Goal: Information Seeking & Learning: Get advice/opinions

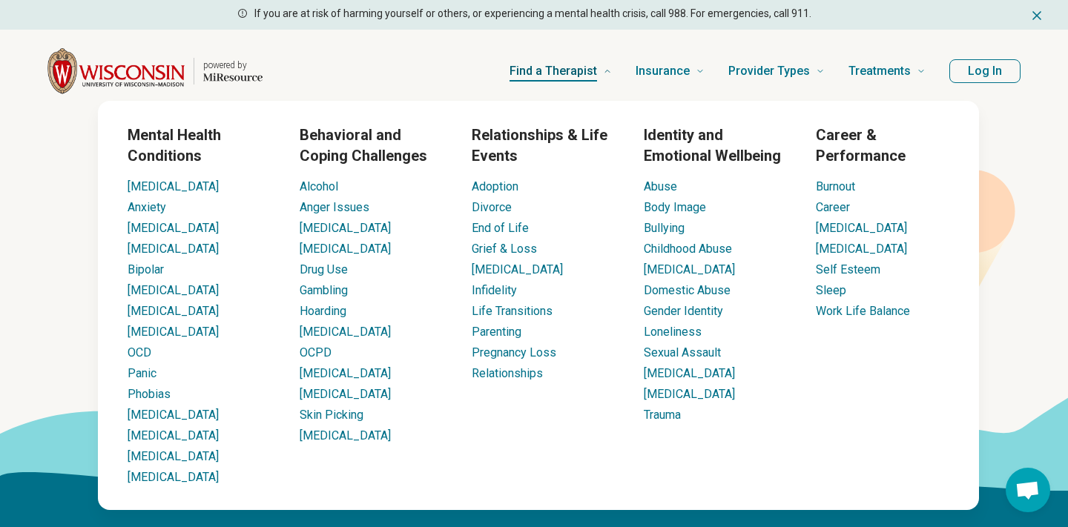
click at [572, 73] on span "Find a Therapist" at bounding box center [553, 71] width 88 height 21
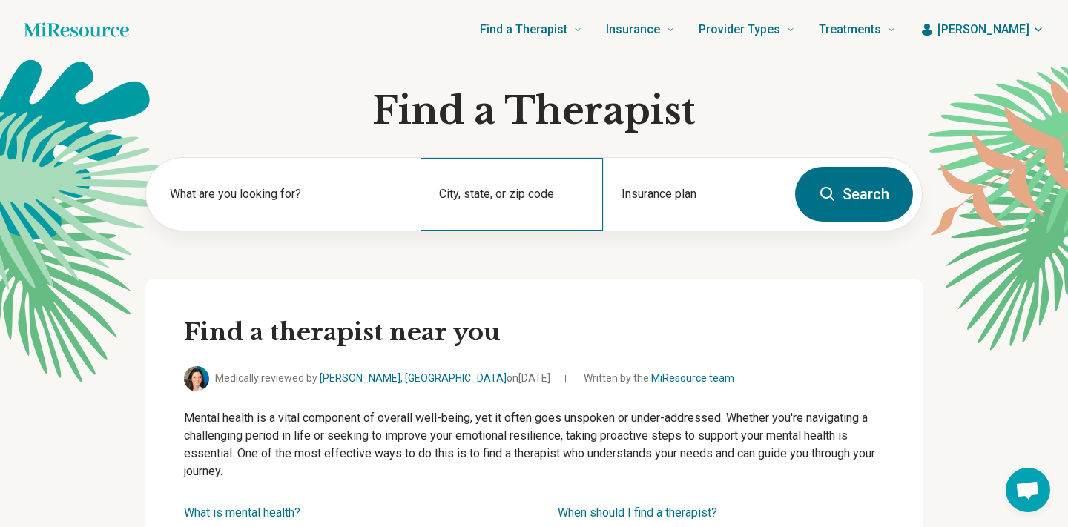
click at [495, 189] on div "City, state, or zip code" at bounding box center [511, 194] width 183 height 73
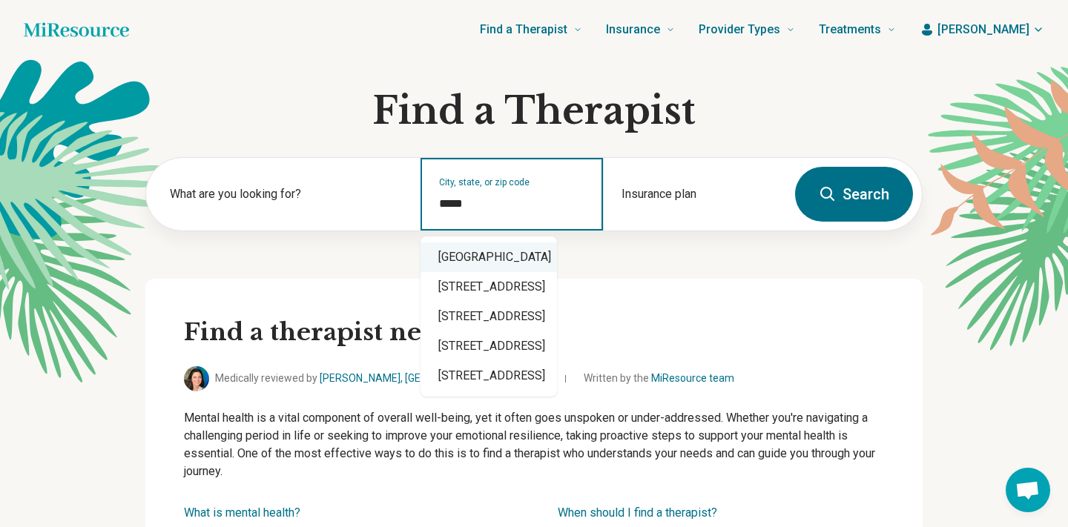
click at [515, 260] on div "[GEOGRAPHIC_DATA]" at bounding box center [488, 258] width 136 height 30
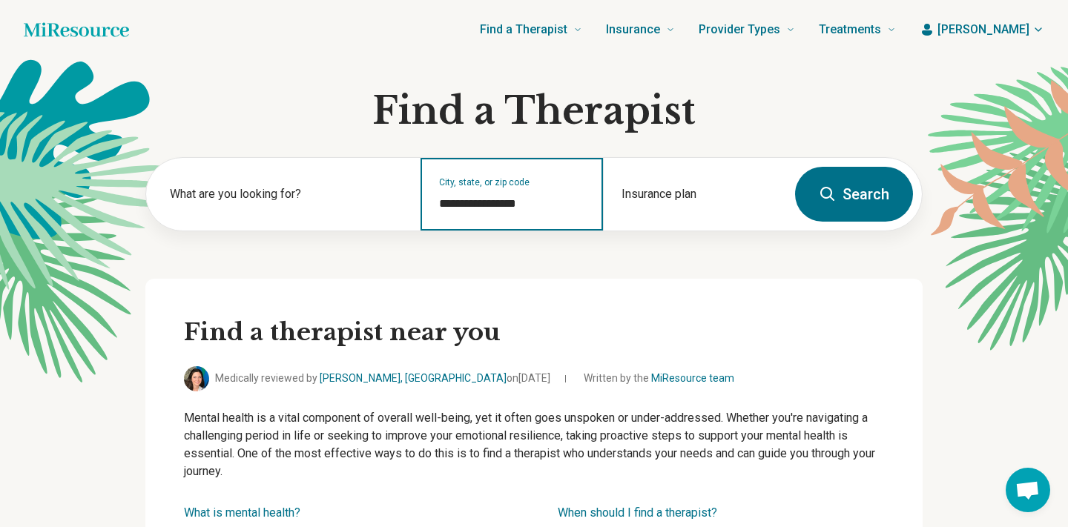
type input "**********"
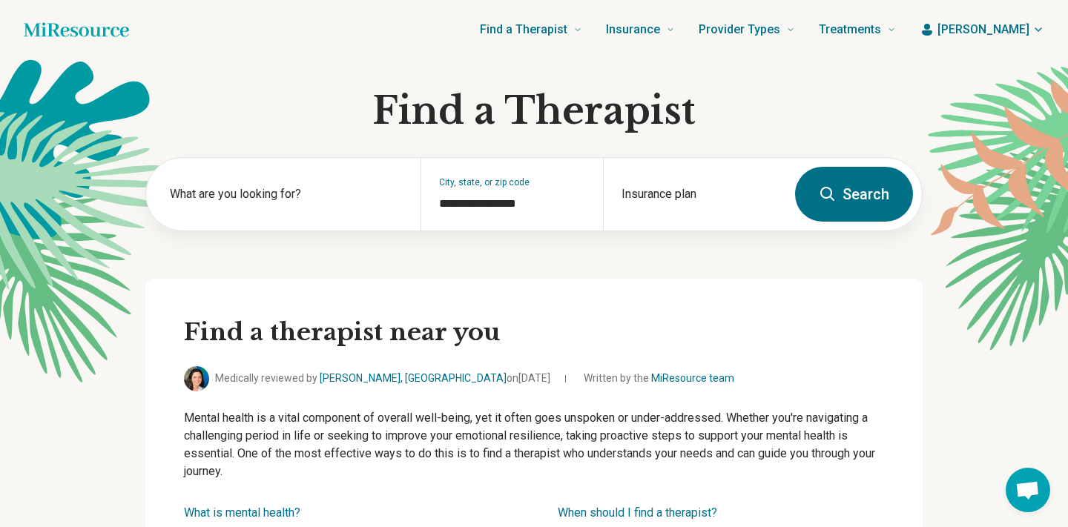
click at [839, 195] on button "Search" at bounding box center [854, 194] width 118 height 55
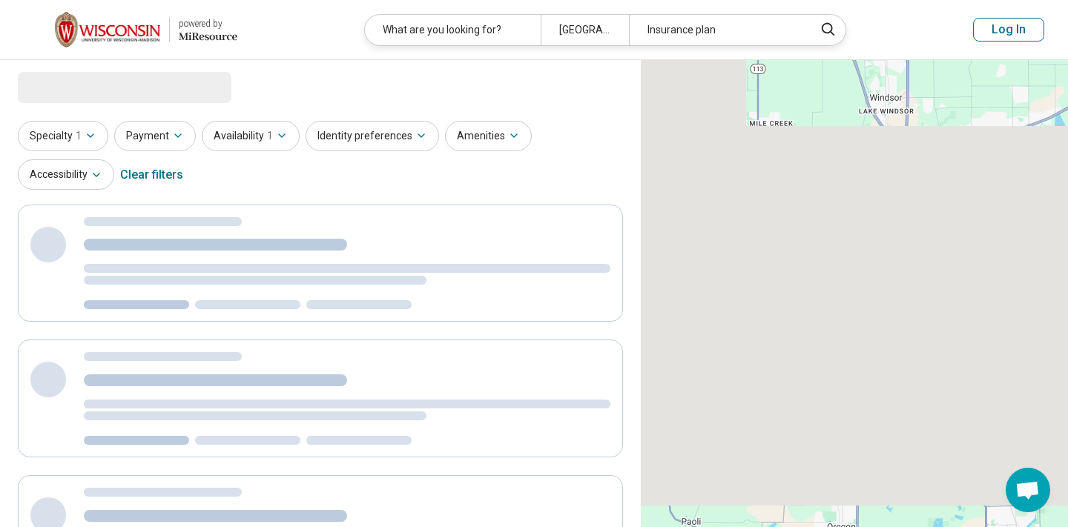
select select "***"
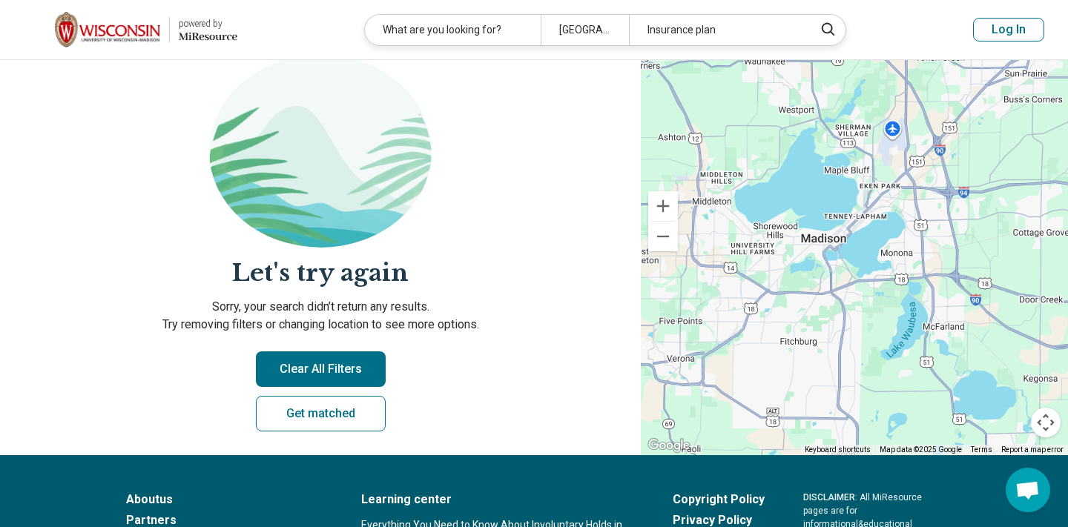
scroll to position [148, 0]
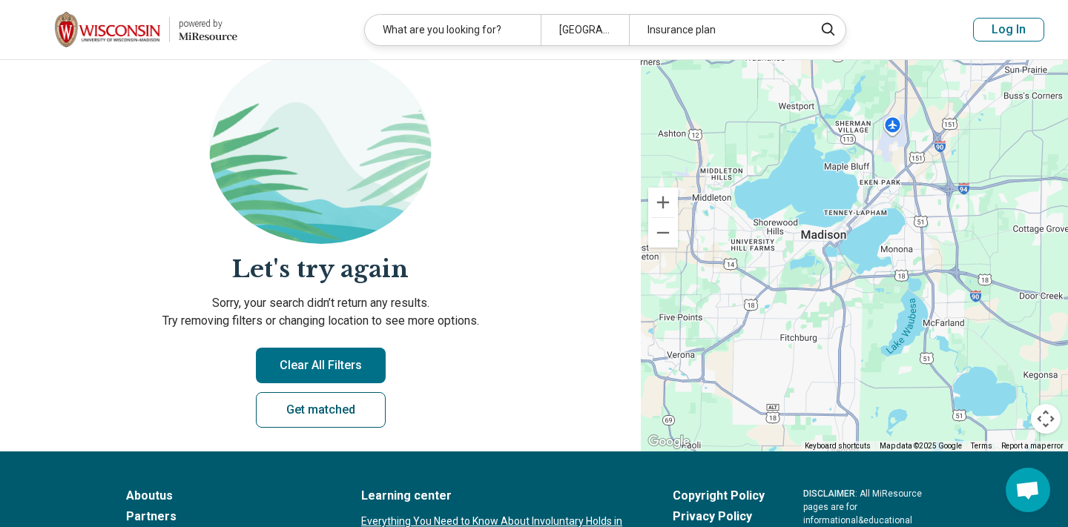
click at [352, 415] on link "Get matched" at bounding box center [321, 410] width 130 height 36
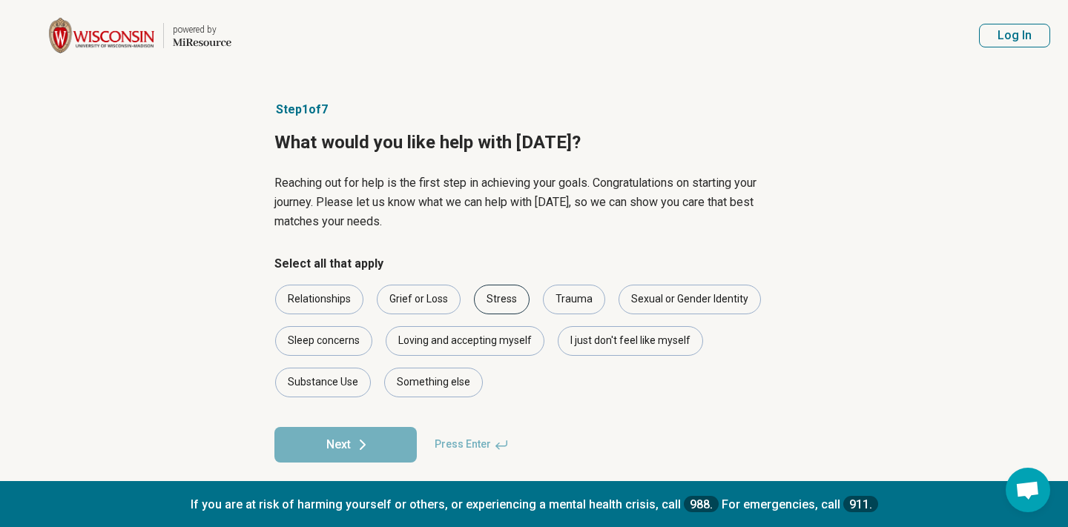
click at [507, 298] on div "Stress" at bounding box center [502, 300] width 56 height 30
click at [344, 441] on button "Next" at bounding box center [345, 445] width 142 height 36
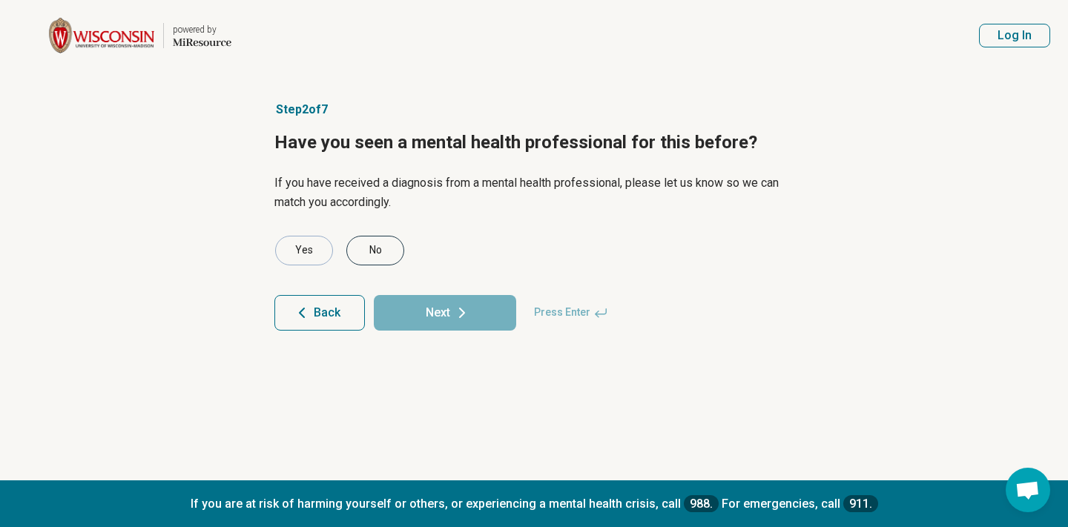
click at [378, 248] on div "No" at bounding box center [375, 251] width 58 height 30
click at [441, 310] on button "Next" at bounding box center [445, 313] width 142 height 36
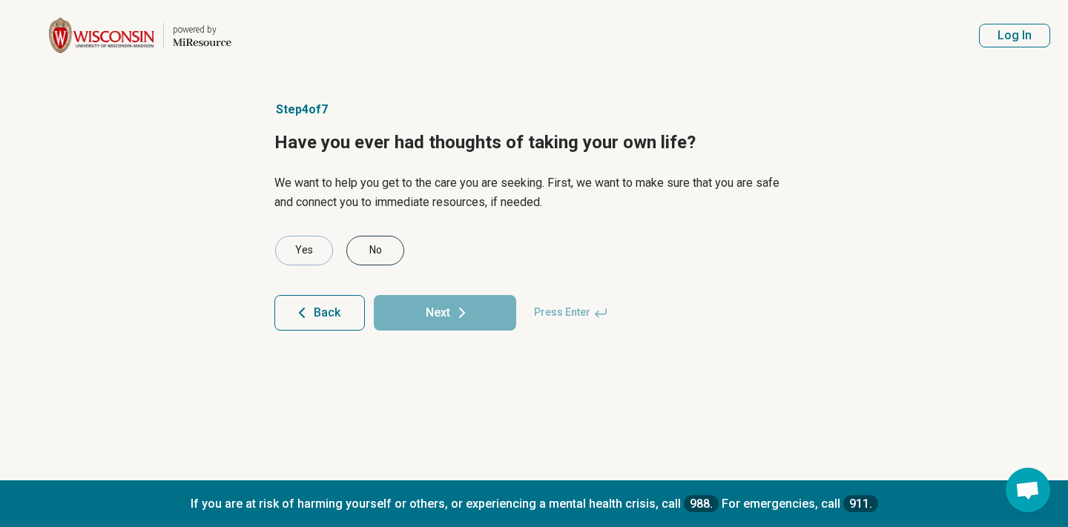
click at [380, 257] on div "No" at bounding box center [375, 251] width 58 height 30
click at [434, 312] on button "Next" at bounding box center [445, 313] width 142 height 36
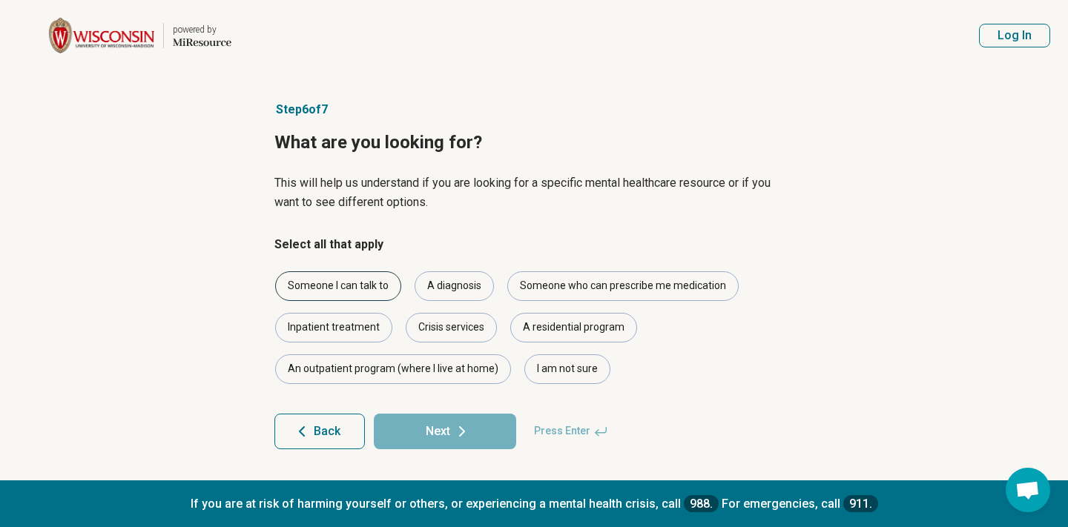
click at [370, 279] on div "Someone I can talk to" at bounding box center [338, 286] width 126 height 30
click at [475, 431] on button "Next" at bounding box center [445, 432] width 142 height 36
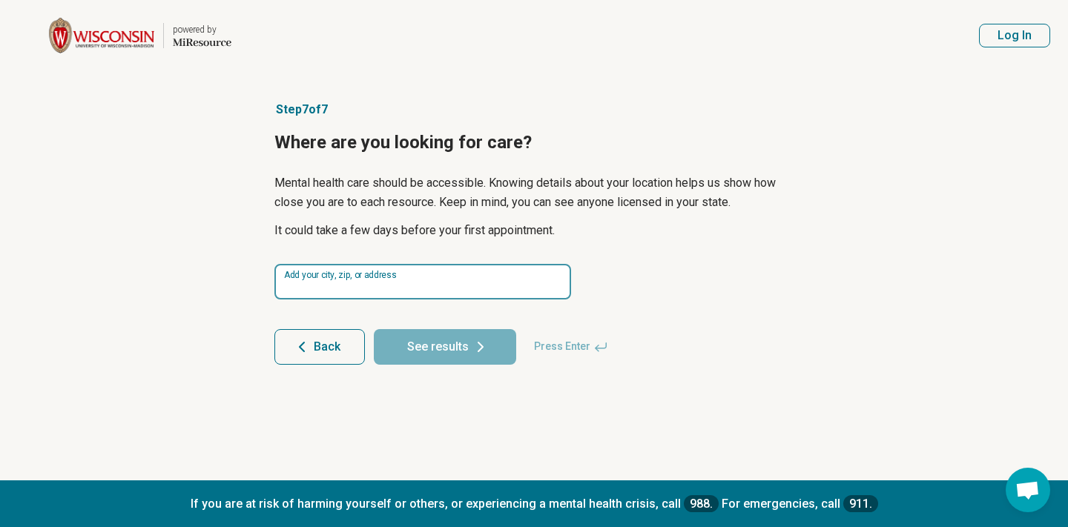
click at [407, 282] on input at bounding box center [422, 282] width 297 height 36
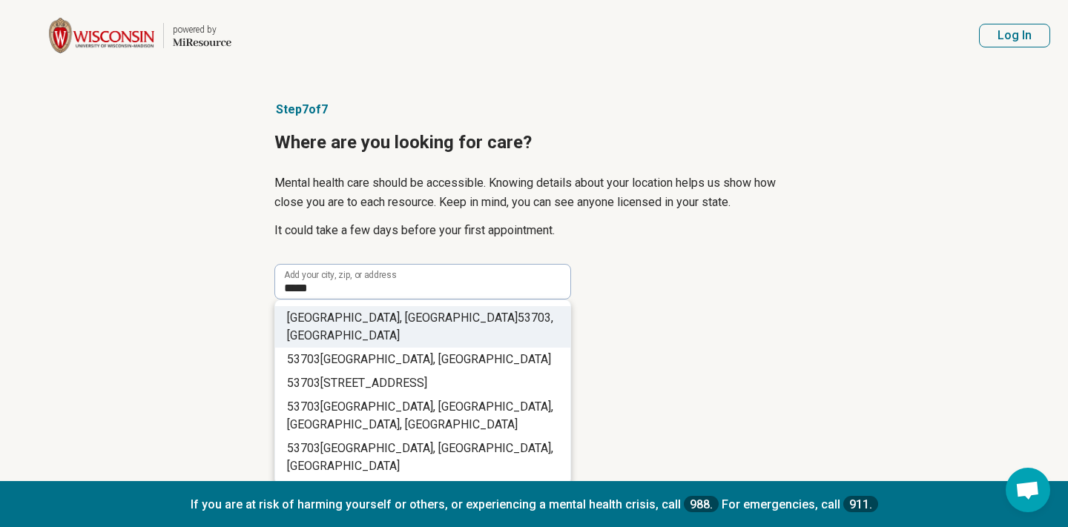
click at [518, 314] on span "53703" at bounding box center [534, 318] width 33 height 14
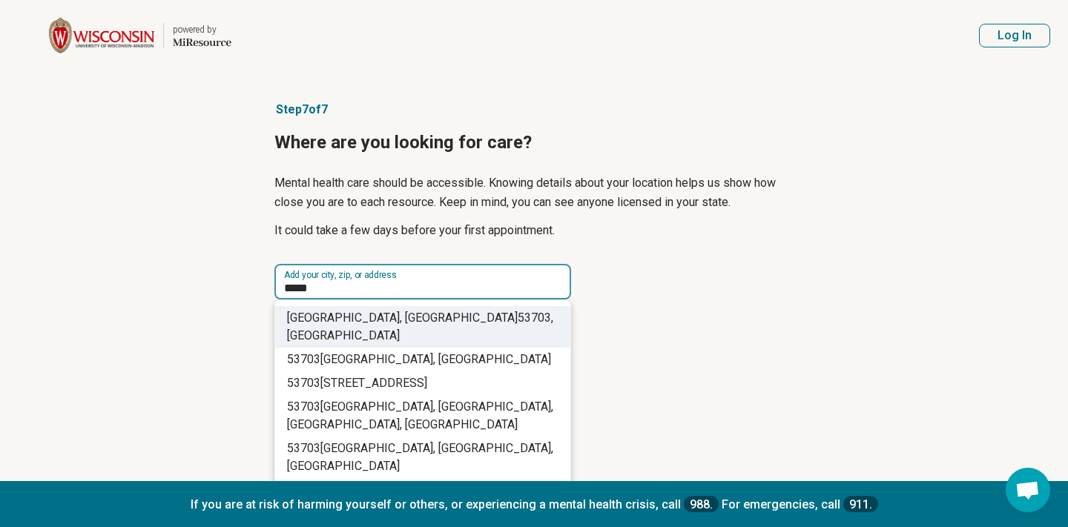
type input "**********"
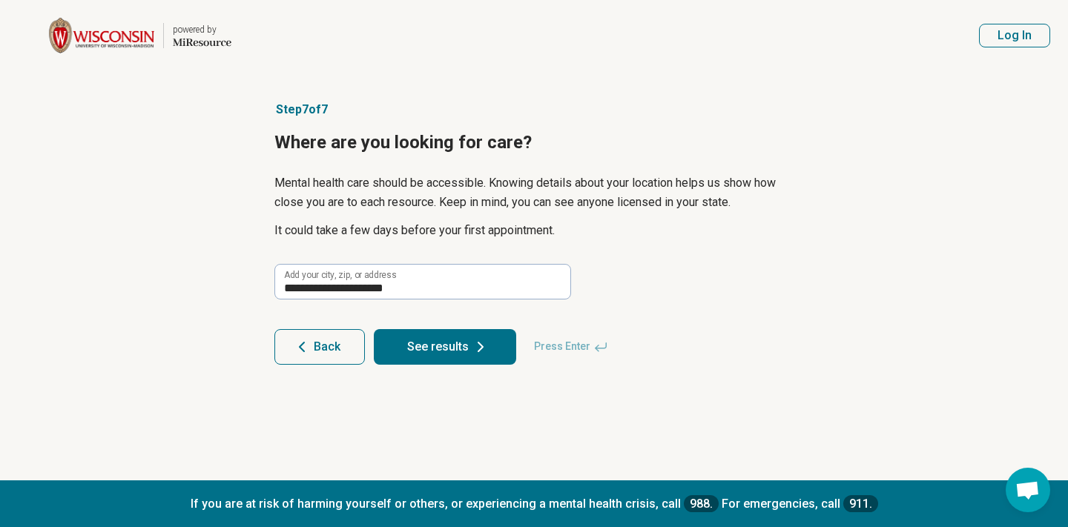
click at [434, 351] on button "See results" at bounding box center [445, 347] width 142 height 36
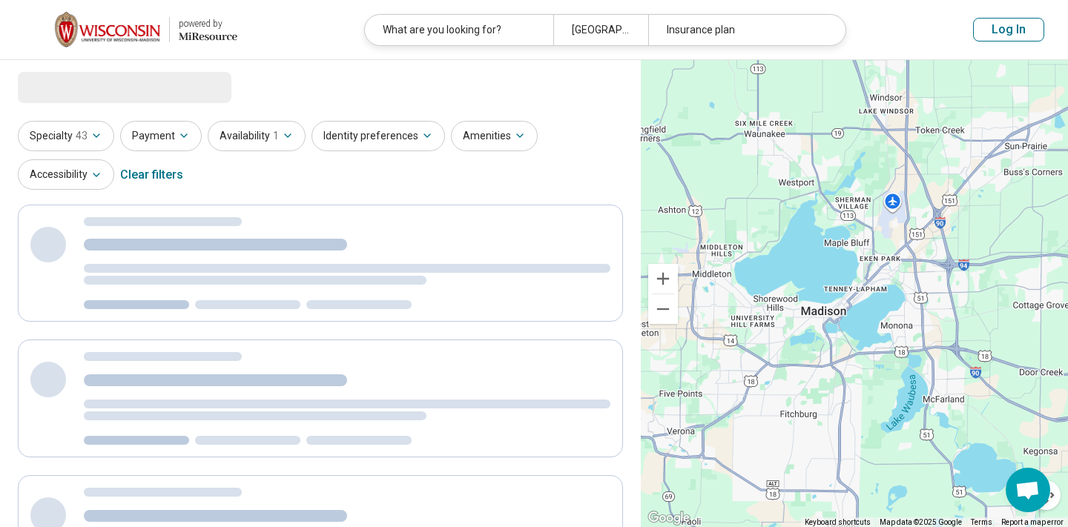
select select "***"
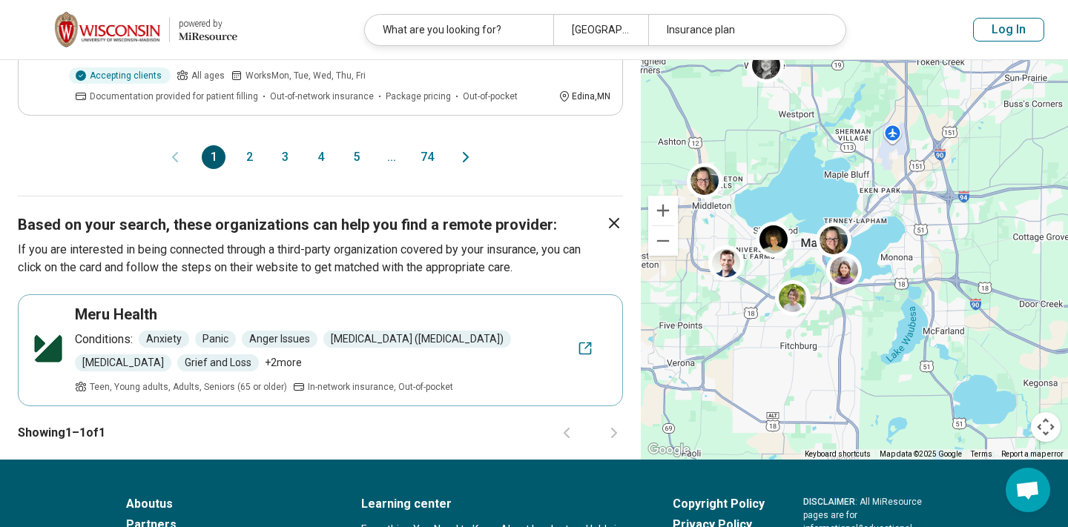
click at [252, 145] on button "2" at bounding box center [249, 157] width 24 height 24
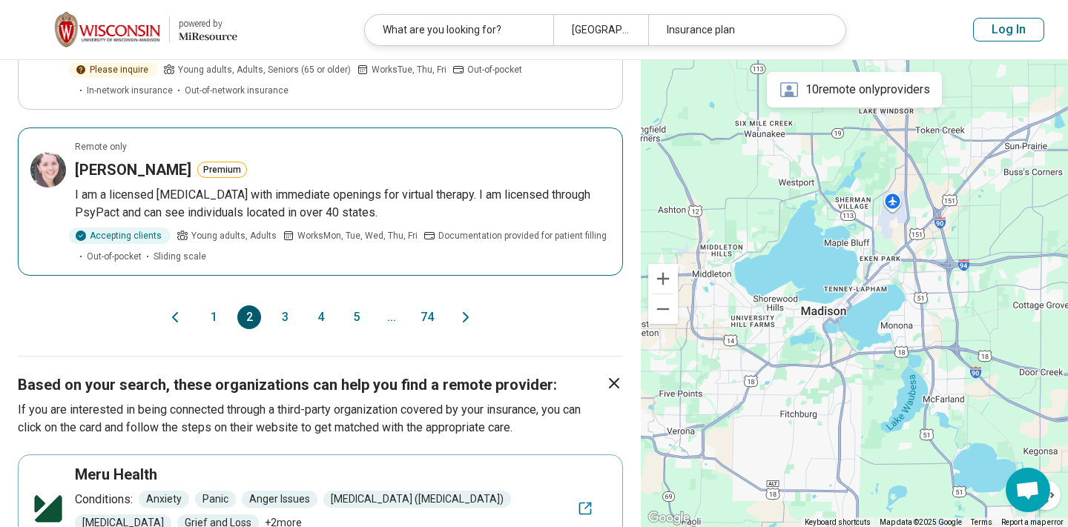
scroll to position [1478, 0]
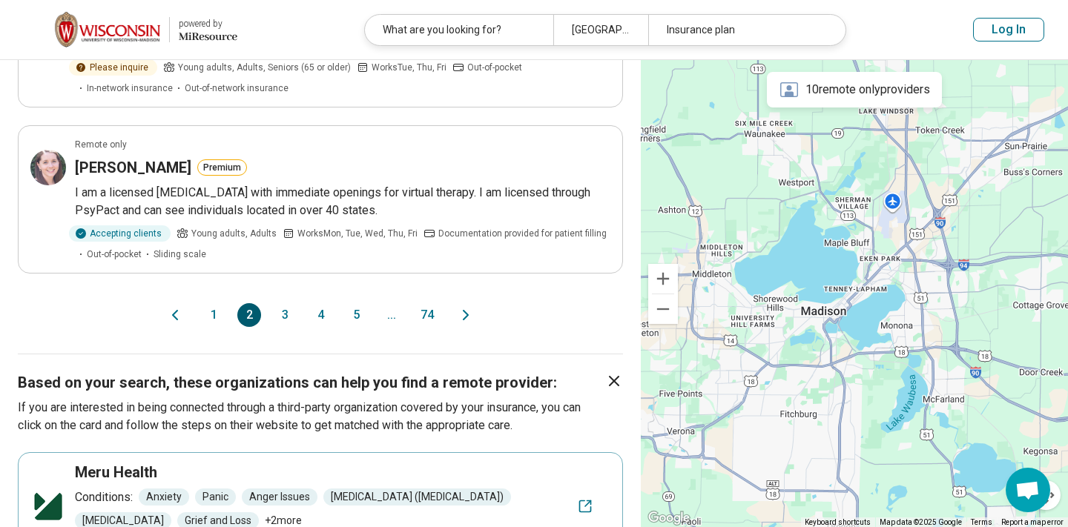
click at [288, 327] on button "3" at bounding box center [285, 315] width 24 height 24
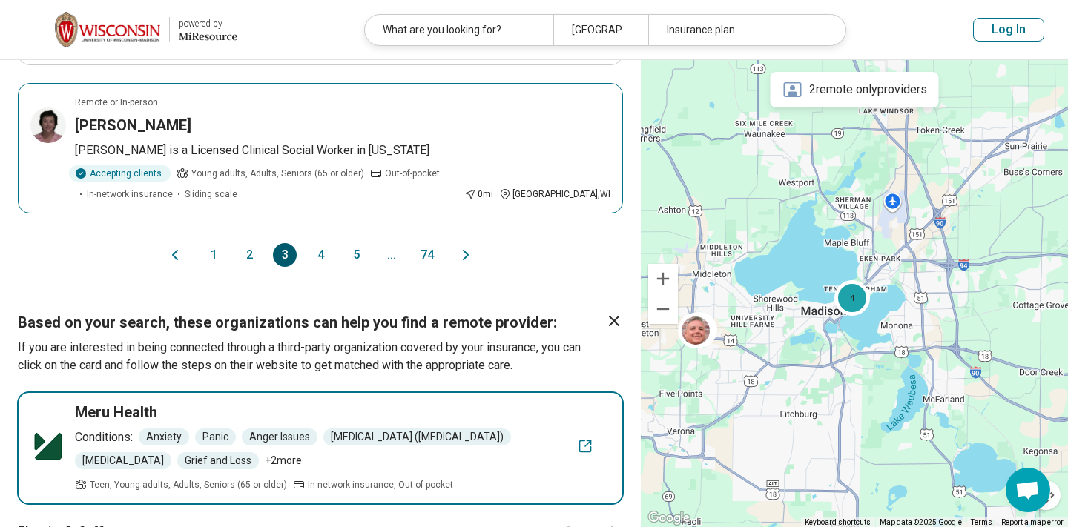
scroll to position [1637, 0]
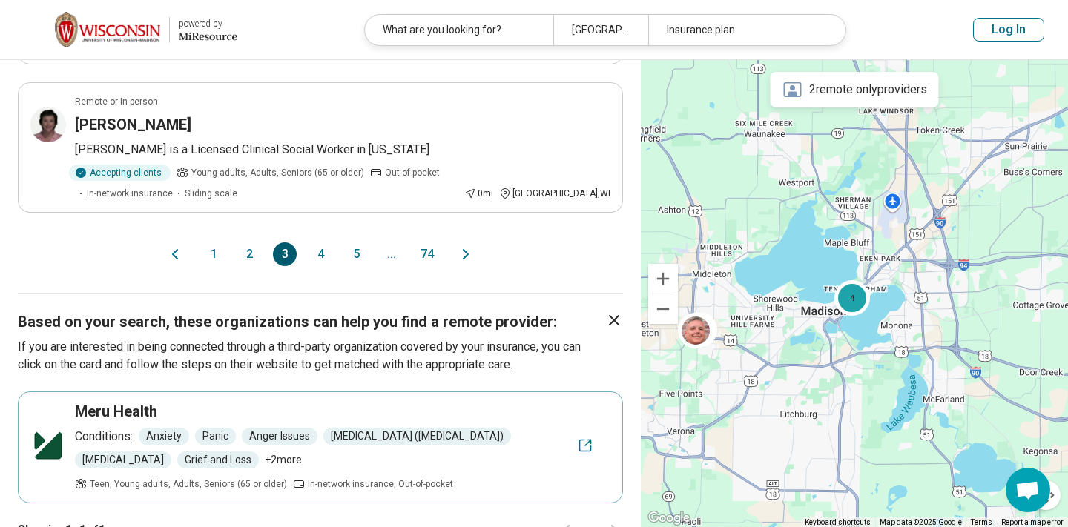
click at [314, 243] on button "4" at bounding box center [321, 255] width 24 height 24
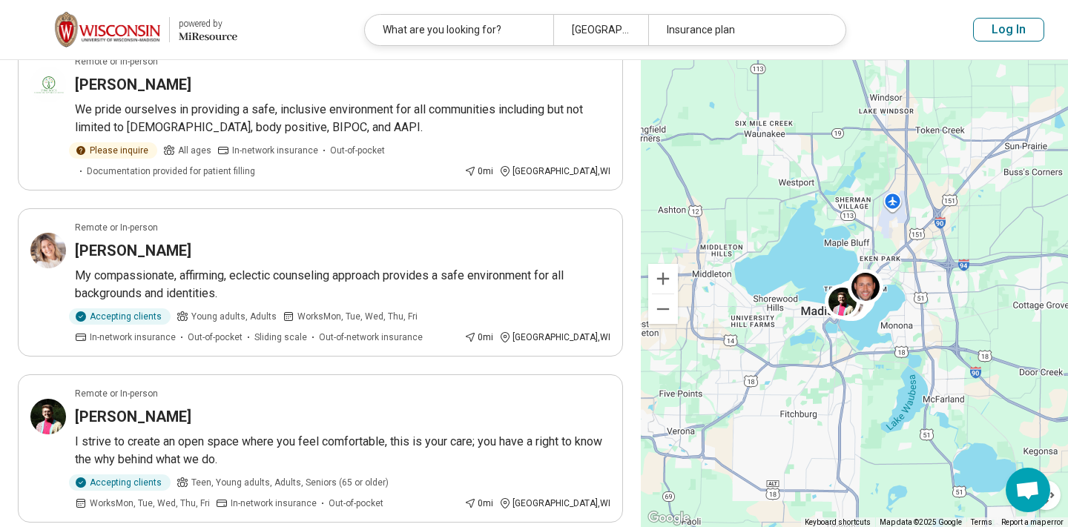
scroll to position [1083, 0]
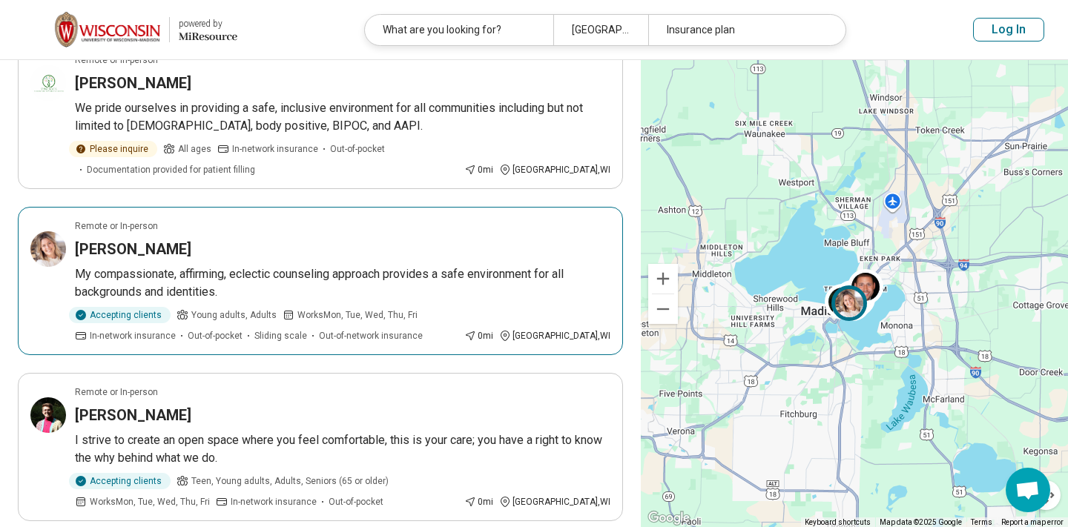
click at [383, 277] on p "My compassionate, affirming, eclectic counseling approach provides a safe envir…" at bounding box center [342, 283] width 535 height 36
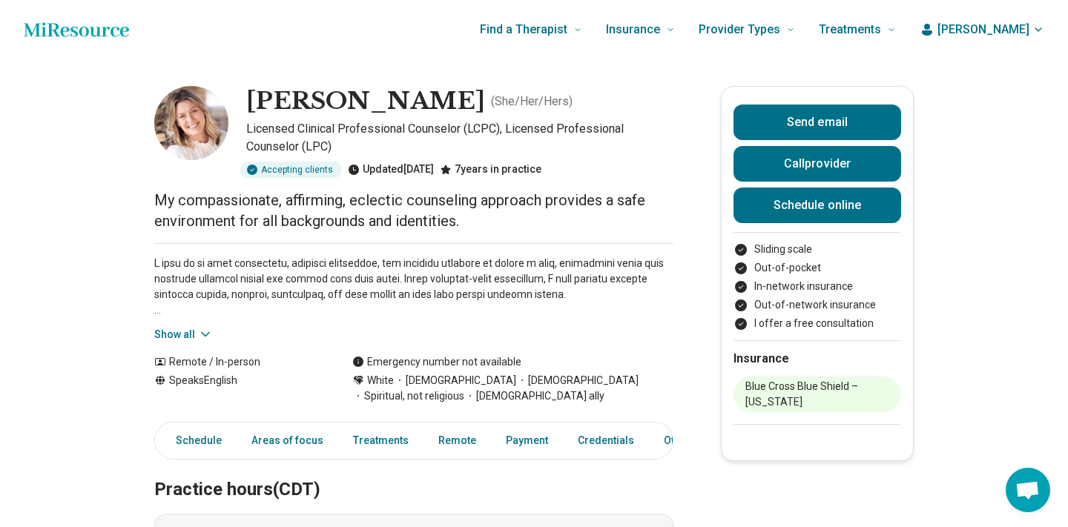
click at [195, 334] on button "Show all" at bounding box center [183, 335] width 59 height 16
